Goal: Task Accomplishment & Management: Manage account settings

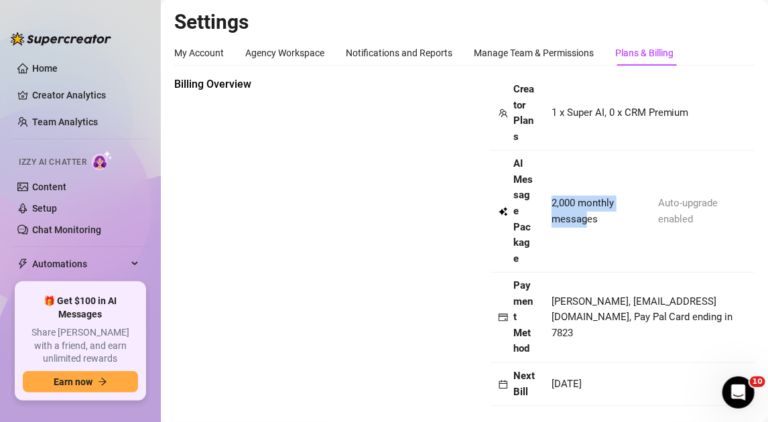
drag, startPoint x: 550, startPoint y: 196, endPoint x: 597, endPoint y: 226, distance: 55.4
click at [589, 223] on span "2,000 monthly messages" at bounding box center [602, 211] width 101 height 31
click at [611, 228] on td "2,000 monthly messages Auto-upgrade enabled" at bounding box center [649, 212] width 211 height 122
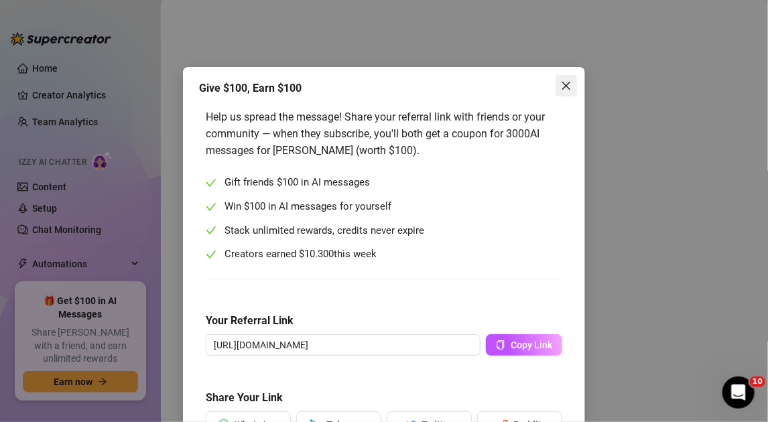
click at [562, 92] on button "Close" at bounding box center [566, 85] width 21 height 21
